Goal: Task Accomplishment & Management: Manage account settings

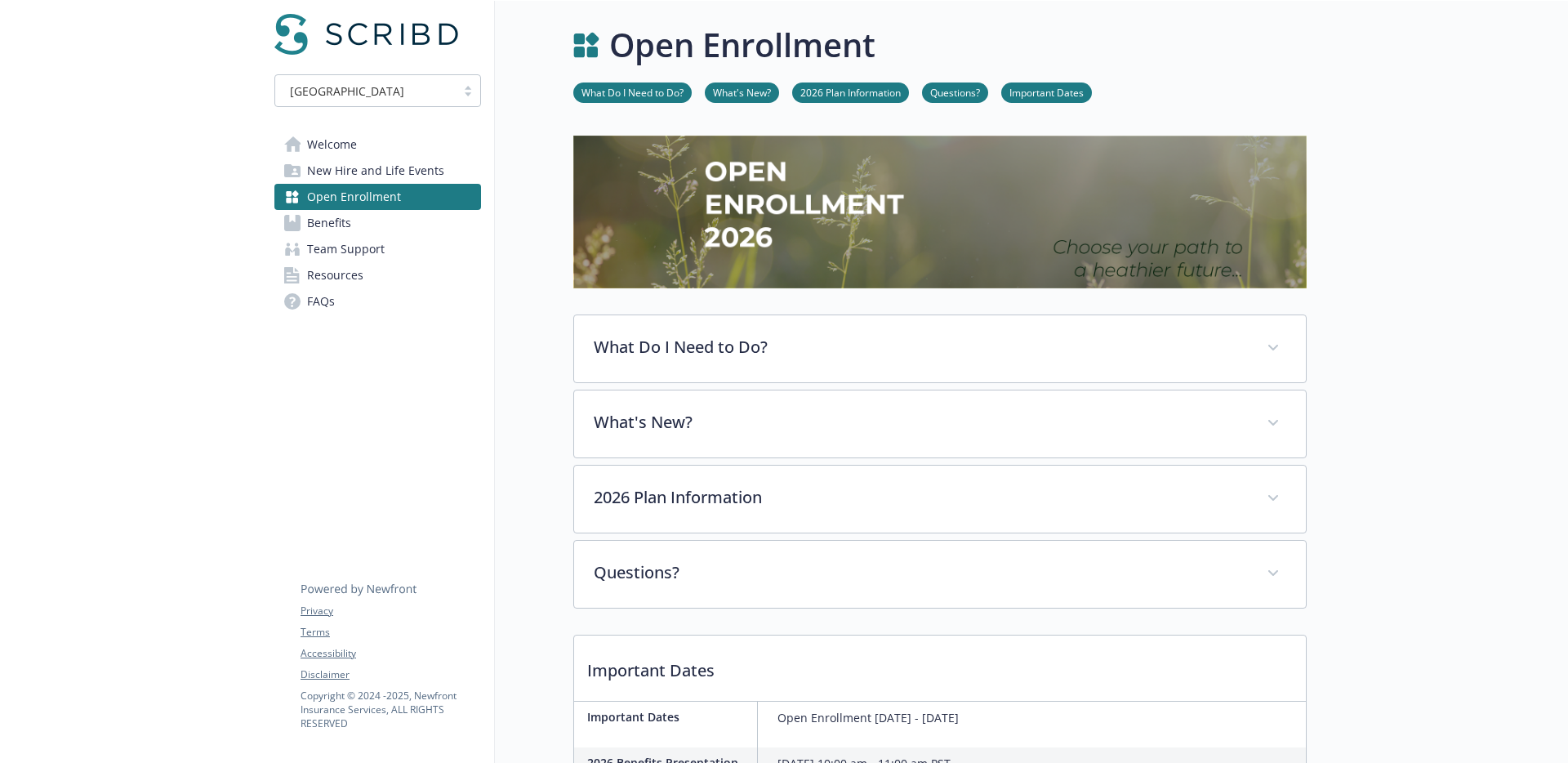
click at [538, 237] on div "Open Enrollment What Do I Need to Do? What's New? 2026 Plan Information Questio…" at bounding box center [900, 622] width 812 height 1244
